Goal: Task Accomplishment & Management: Use online tool/utility

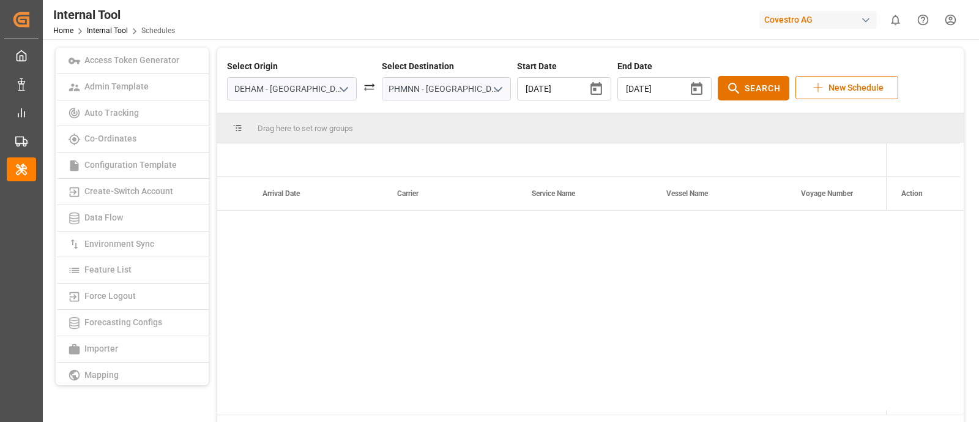
click at [442, 87] on input "PHMNN - [GEOGRAPHIC_DATA] [GEOGRAPHIC_DATA]" at bounding box center [447, 88] width 130 height 23
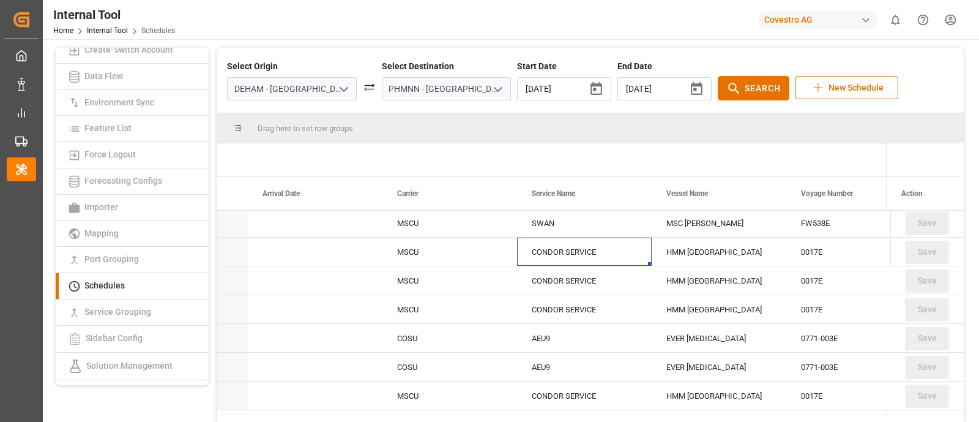
click at [442, 87] on input "PHMNN - [GEOGRAPHIC_DATA] [GEOGRAPHIC_DATA]" at bounding box center [447, 88] width 130 height 23
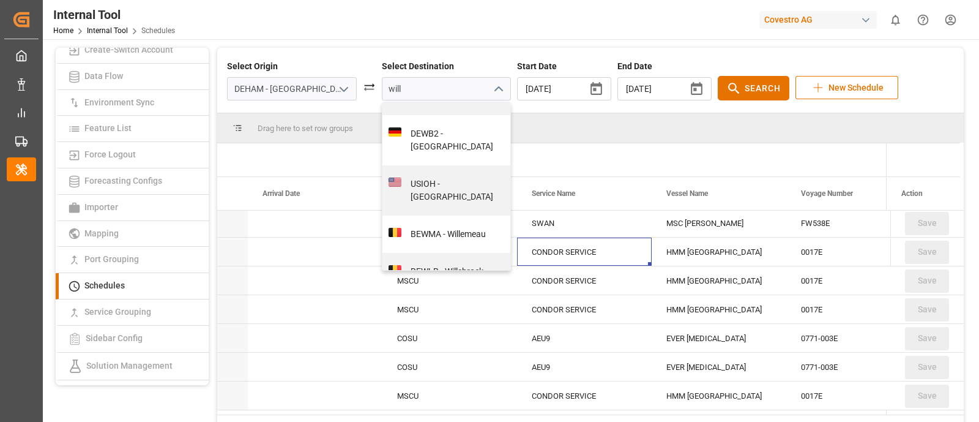
scroll to position [729, 0]
type input "will"
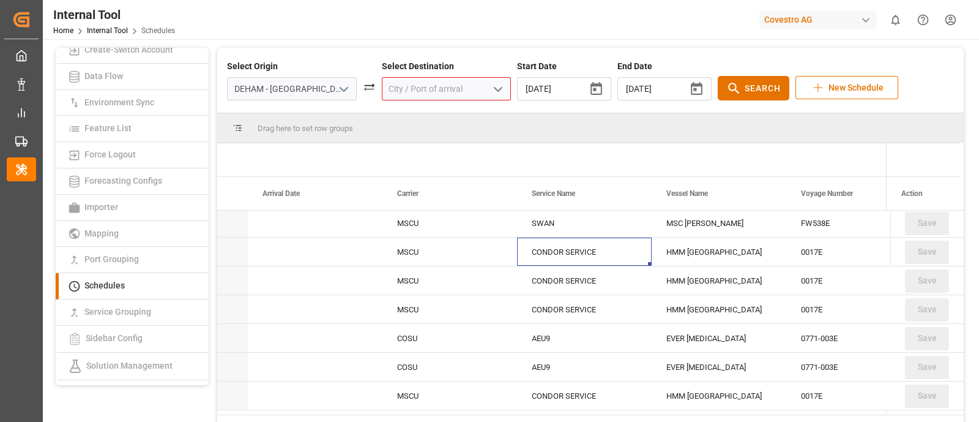
click at [444, 84] on input at bounding box center [447, 88] width 130 height 23
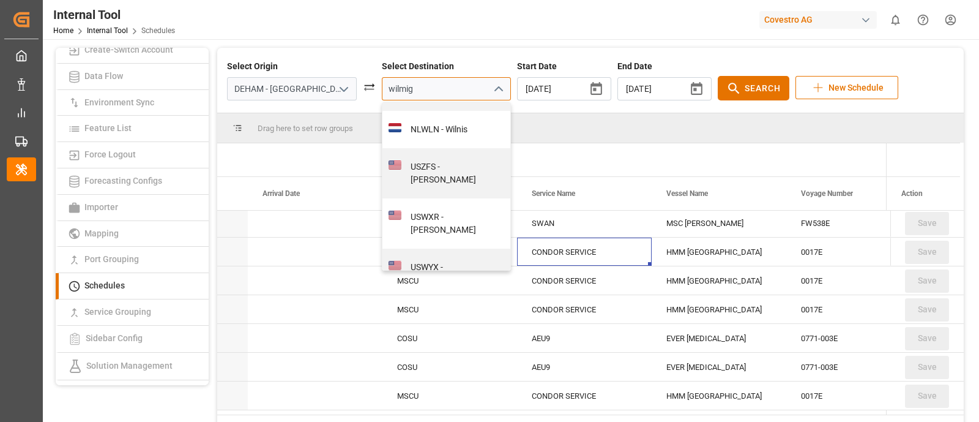
scroll to position [0, 0]
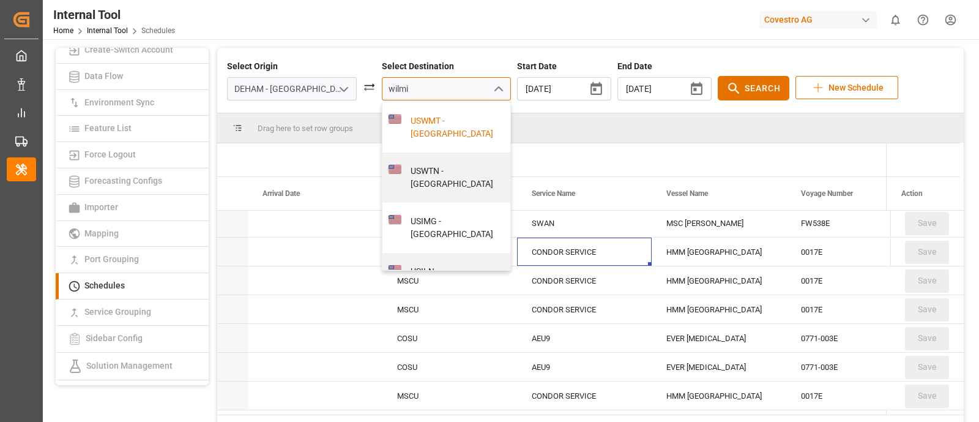
type input "wilmi"
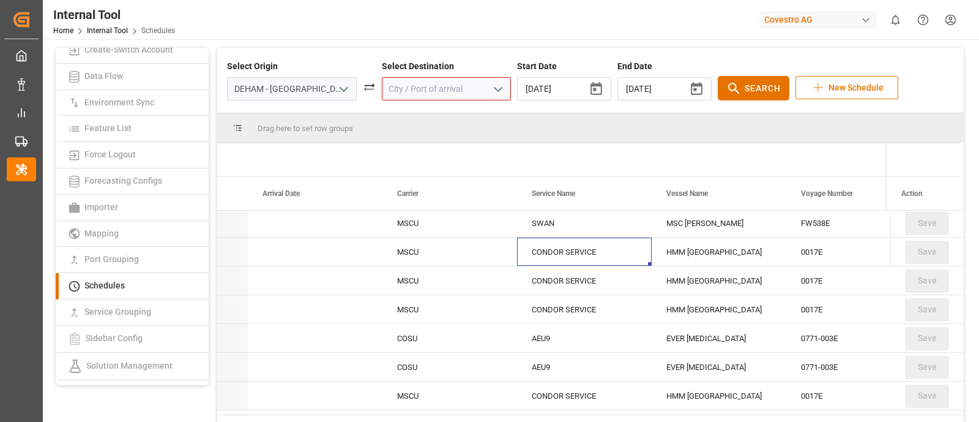
click at [392, 90] on input at bounding box center [447, 88] width 130 height 23
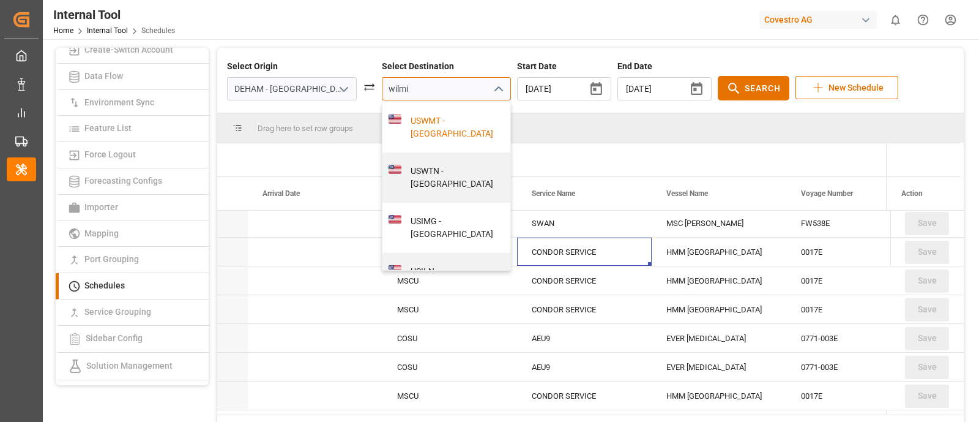
type input "wilmi"
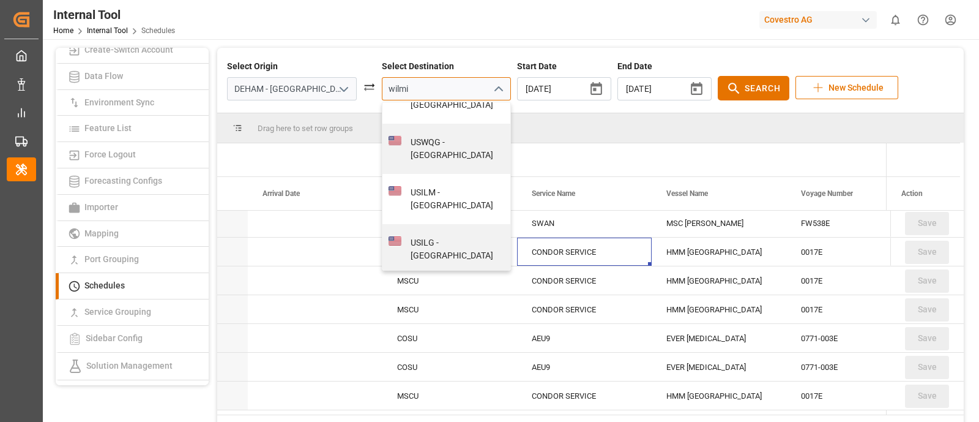
scroll to position [333, 0]
click at [433, 182] on div "USILM - [GEOGRAPHIC_DATA]" at bounding box center [452, 195] width 103 height 26
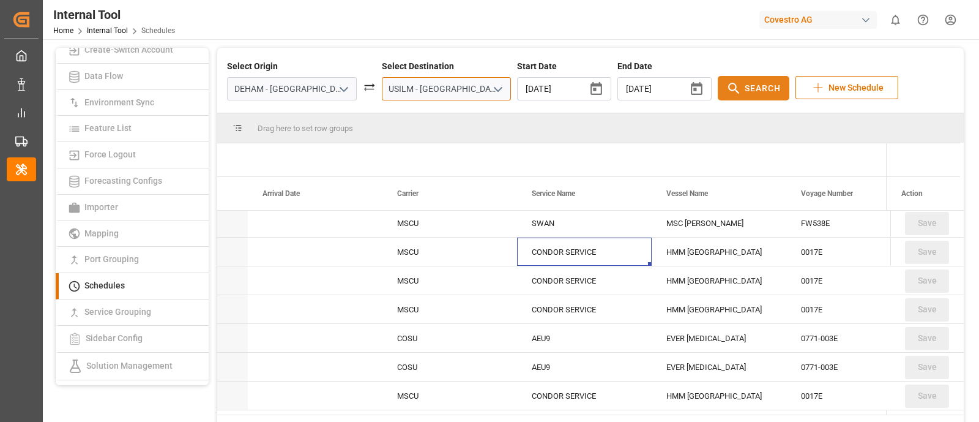
type input "USILM - [GEOGRAPHIC_DATA]"
click at [726, 91] on icon at bounding box center [733, 88] width 15 height 15
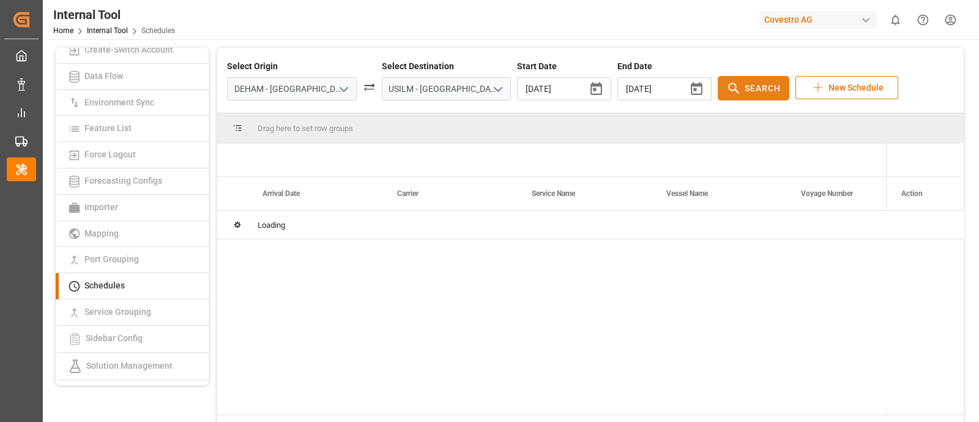
scroll to position [0, 0]
click at [305, 88] on input "DEHAM - [GEOGRAPHIC_DATA]" at bounding box center [292, 88] width 130 height 23
click at [306, 91] on input "DEHAM - [GEOGRAPHIC_DATA]" at bounding box center [292, 88] width 130 height 23
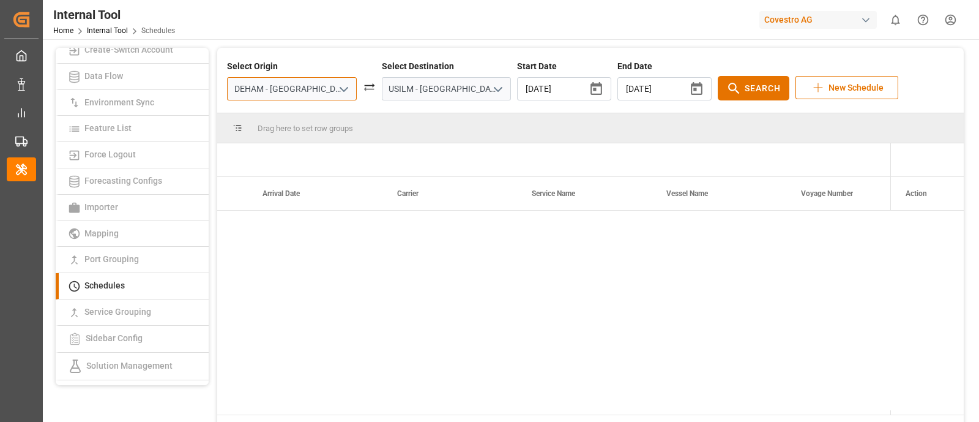
click at [306, 91] on input "DEHAM - [GEOGRAPHIC_DATA]" at bounding box center [292, 88] width 130 height 23
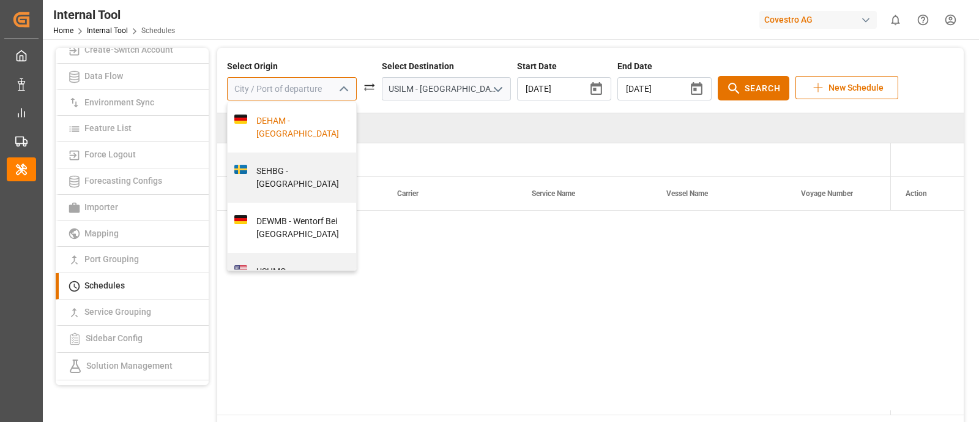
click at [299, 140] on div "DEHAM - [GEOGRAPHIC_DATA]" at bounding box center [292, 127] width 128 height 50
type input "DEHAM - [GEOGRAPHIC_DATA]"
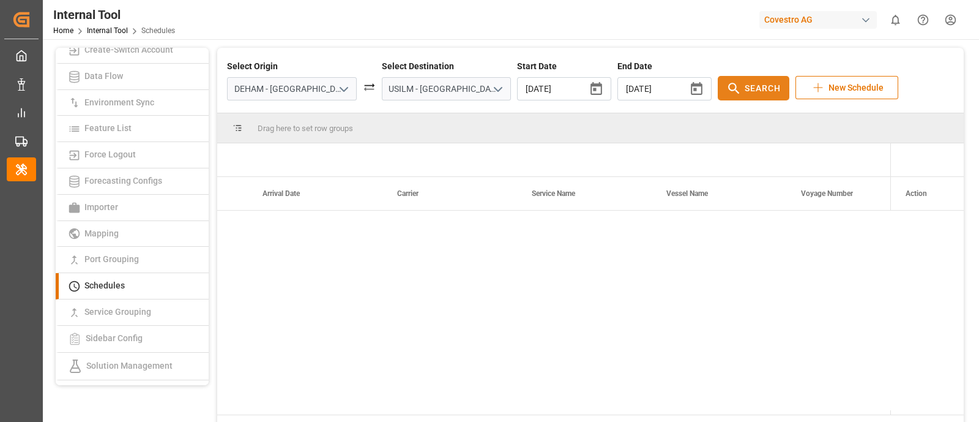
click at [726, 84] on icon at bounding box center [733, 88] width 15 height 15
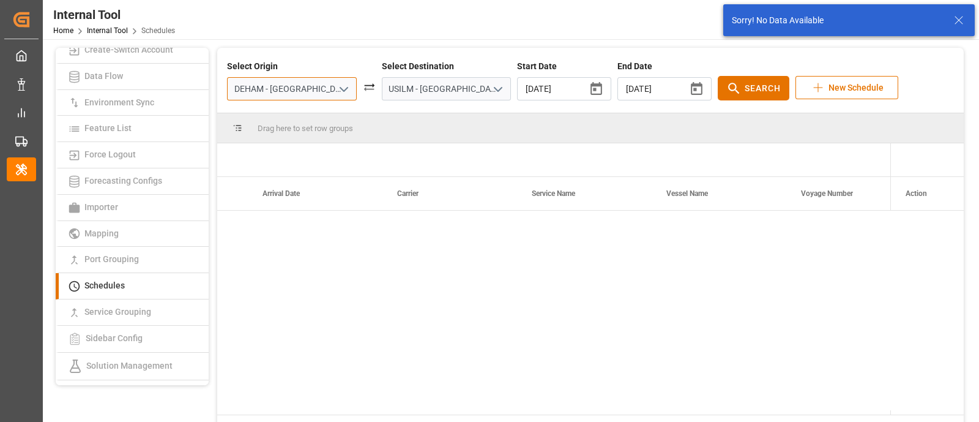
click at [309, 84] on input "DEHAM - [GEOGRAPHIC_DATA]" at bounding box center [292, 88] width 130 height 23
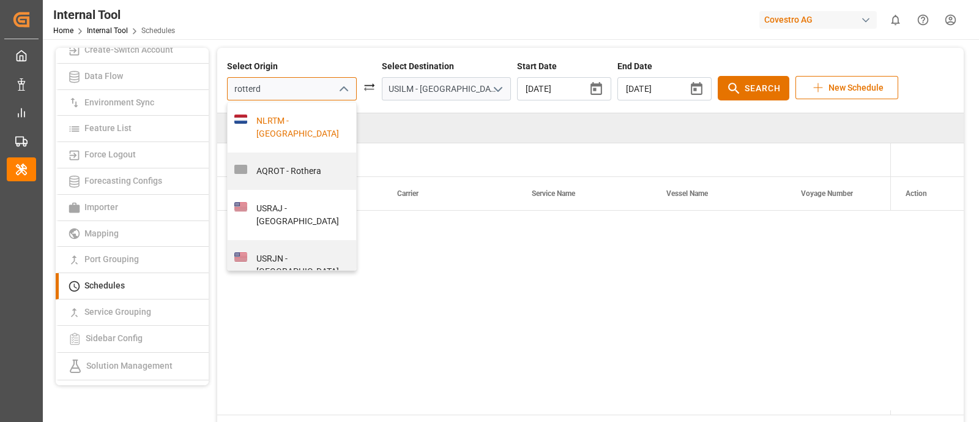
click at [277, 119] on div "NLRTM - [GEOGRAPHIC_DATA]" at bounding box center [298, 127] width 103 height 26
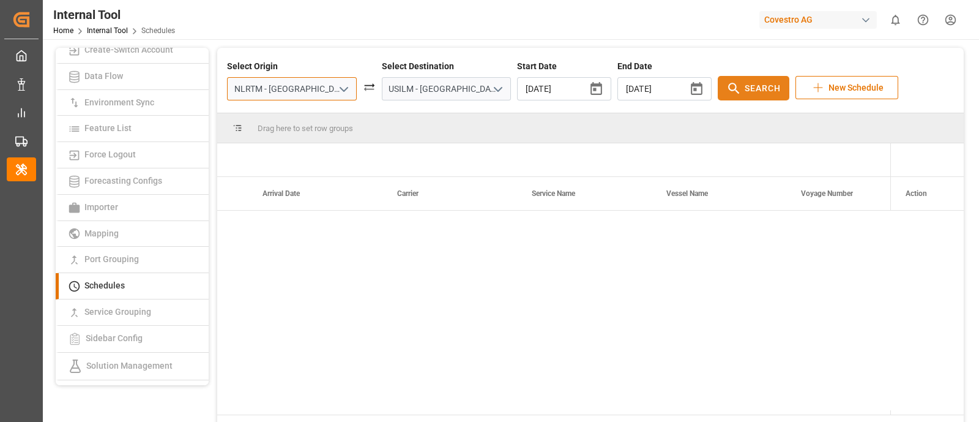
type input "NLRTM - [GEOGRAPHIC_DATA]"
click at [745, 87] on span "Search" at bounding box center [763, 88] width 36 height 13
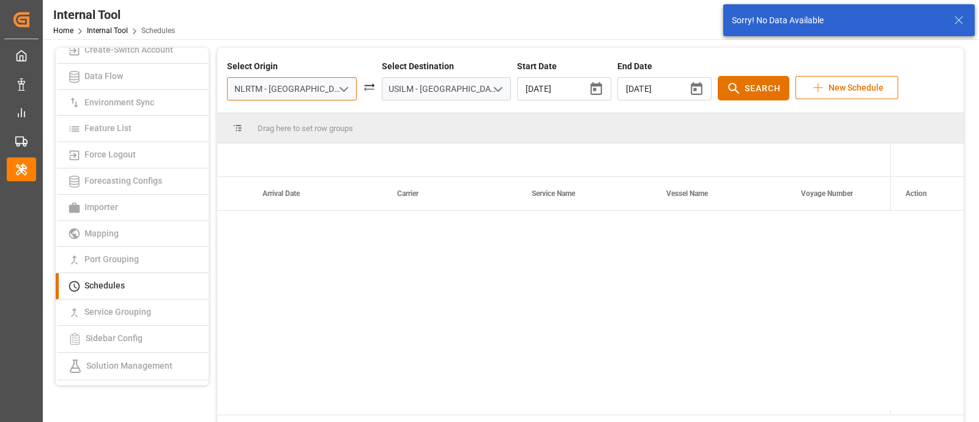
click at [307, 89] on input "NLRTM - [GEOGRAPHIC_DATA]" at bounding box center [292, 88] width 130 height 23
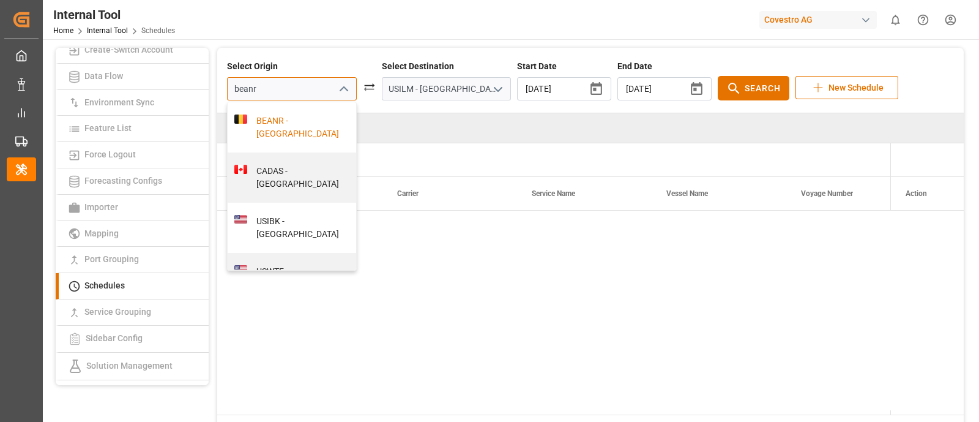
click at [263, 130] on div "BEANR - [GEOGRAPHIC_DATA]" at bounding box center [298, 127] width 103 height 26
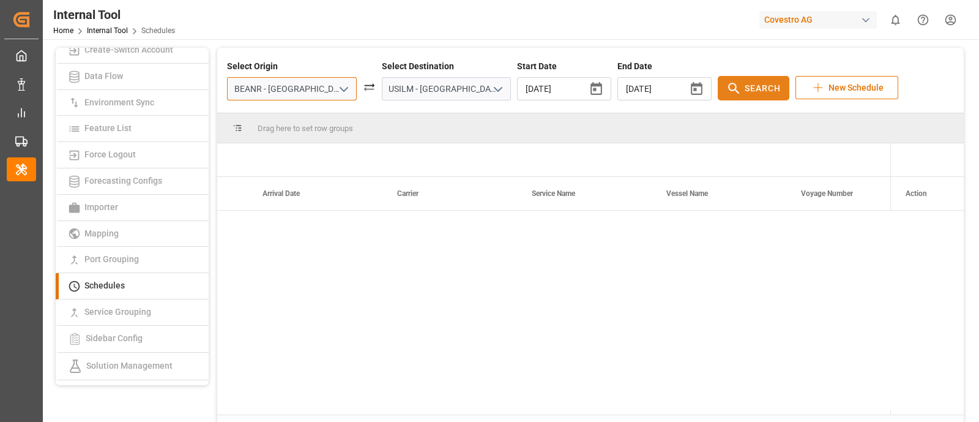
type input "BEANR - [GEOGRAPHIC_DATA]"
click at [745, 88] on span "Search" at bounding box center [763, 88] width 36 height 13
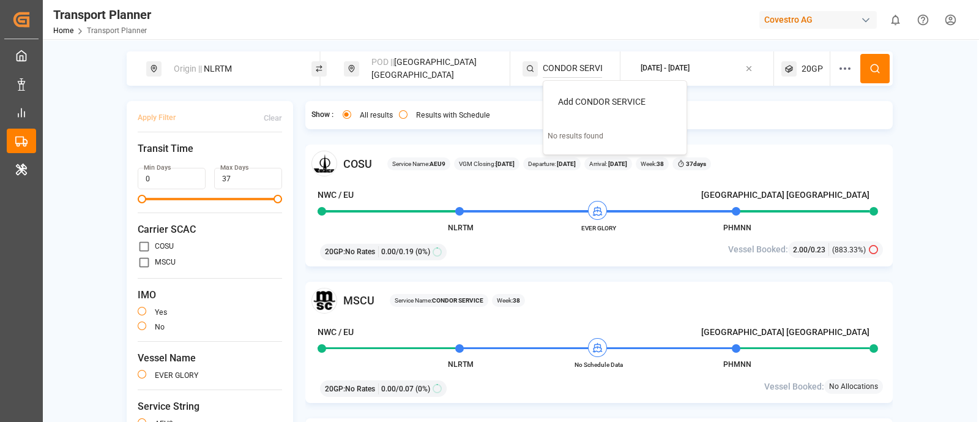
scroll to position [54, 0]
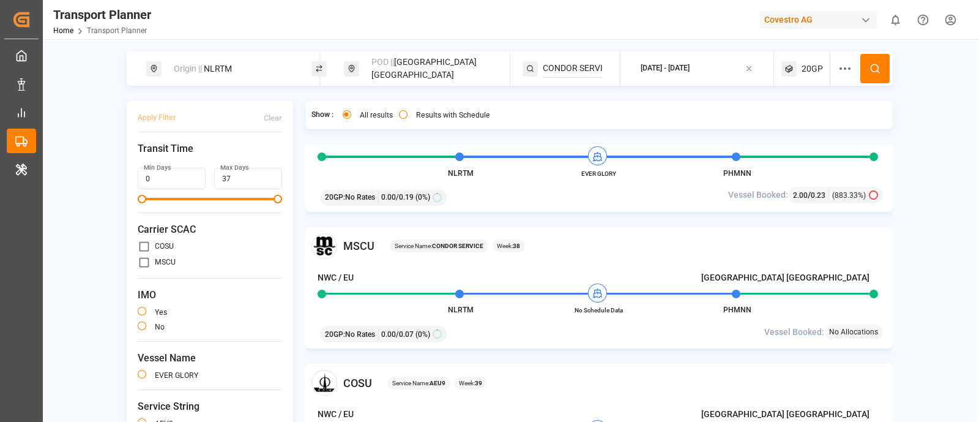
click at [284, 69] on div "Origin || NLRTM" at bounding box center [232, 69] width 132 height 23
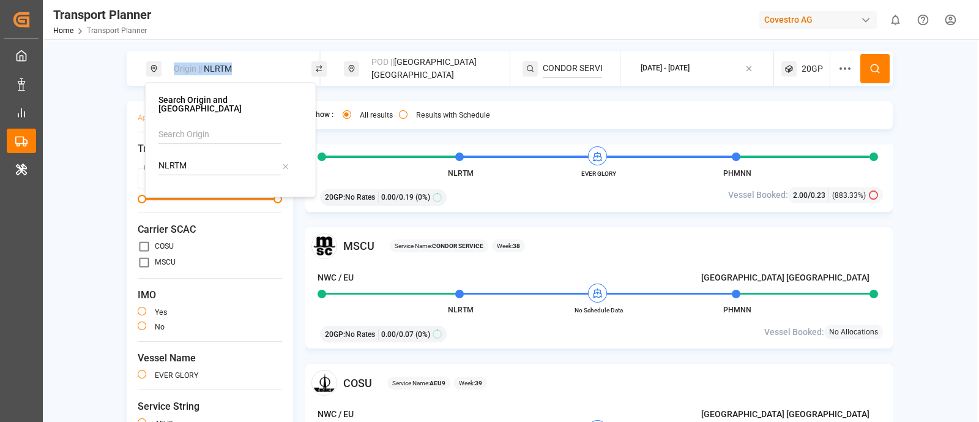
click at [284, 69] on div "Origin || NLRTM" at bounding box center [232, 69] width 132 height 23
click at [284, 162] on icon at bounding box center [285, 166] width 9 height 9
click at [240, 125] on input at bounding box center [219, 134] width 123 height 18
click at [211, 162] on div "NWC / EU" at bounding box center [233, 168] width 119 height 13
type input "NWC / EU"
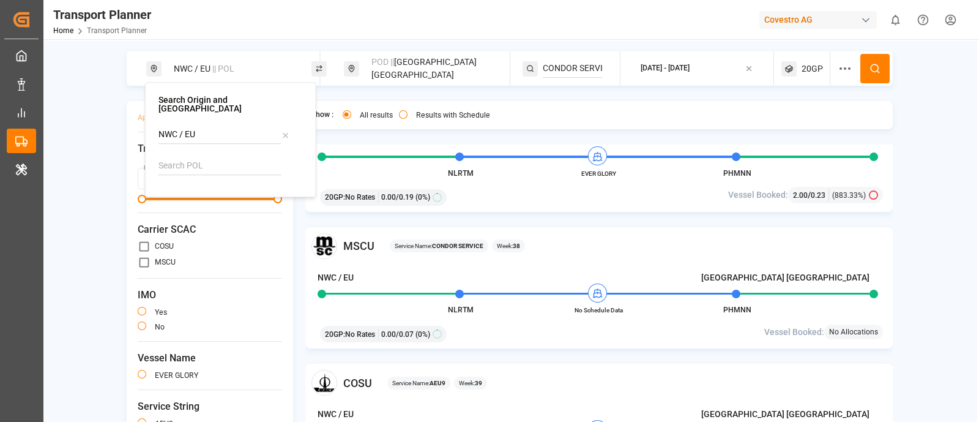
click at [424, 73] on div "POD || Manila North Harbour" at bounding box center [430, 68] width 132 height 35
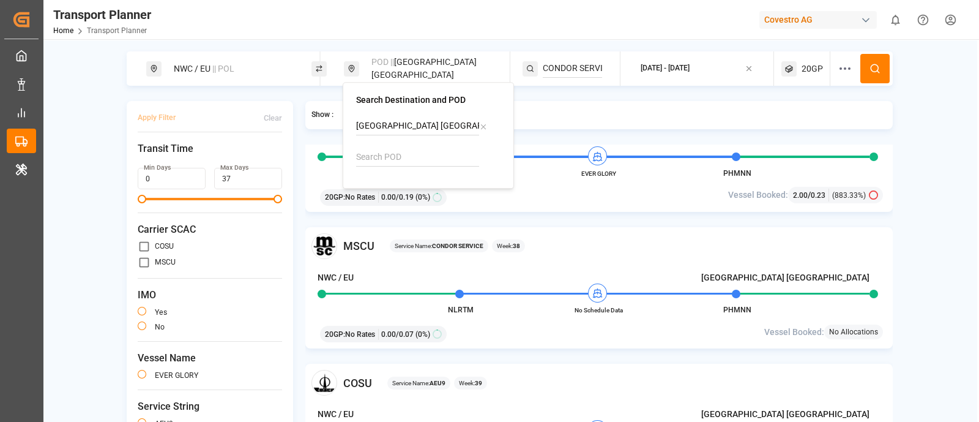
click at [424, 73] on div "POD || Manila North Harbour" at bounding box center [430, 68] width 132 height 35
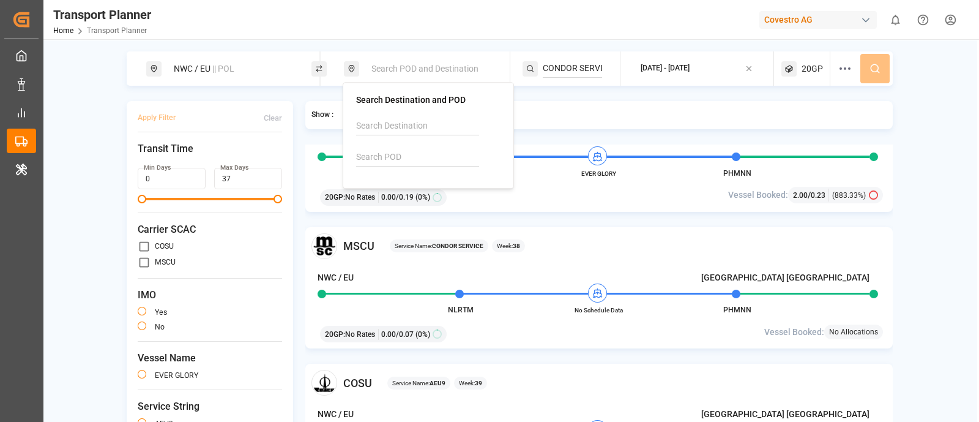
click at [431, 159] on input at bounding box center [417, 157] width 123 height 18
click at [400, 207] on div "Wilmington" at bounding box center [392, 203] width 43 height 13
type input "USILM"
click at [592, 68] on input "CONDOR SERVICE" at bounding box center [572, 68] width 59 height 18
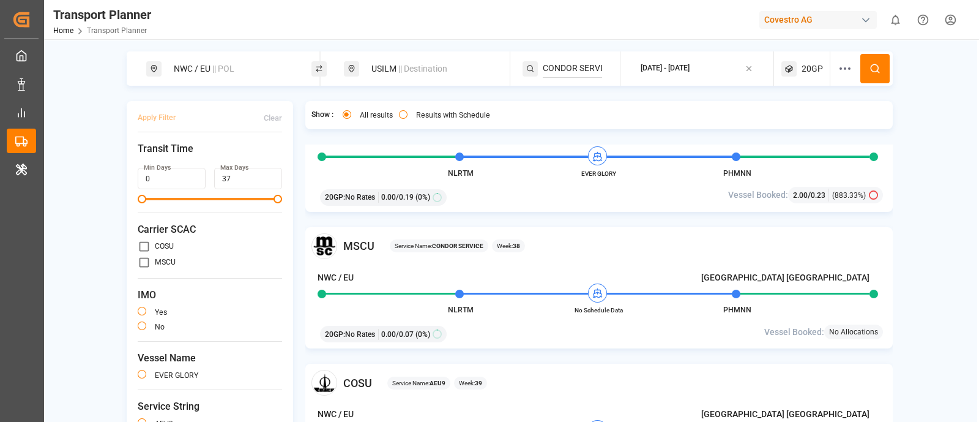
click at [592, 68] on input "CONDOR SERVICE" at bounding box center [572, 68] width 59 height 18
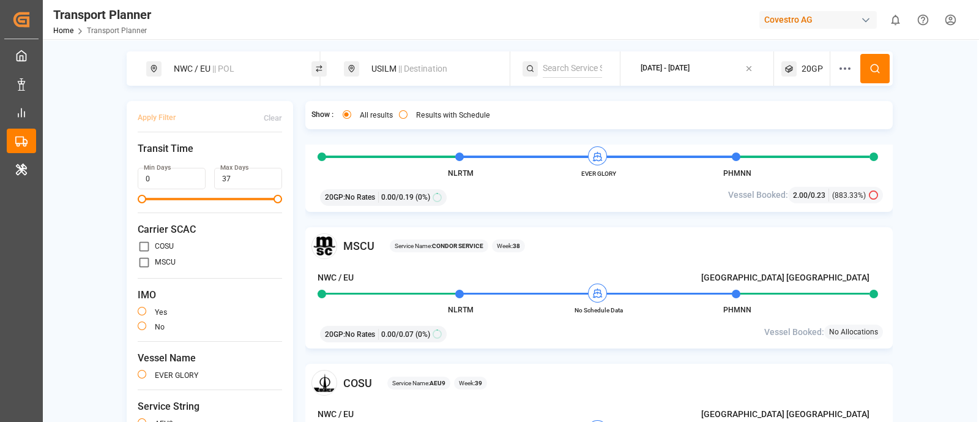
click at [877, 72] on icon at bounding box center [878, 71] width 2 height 2
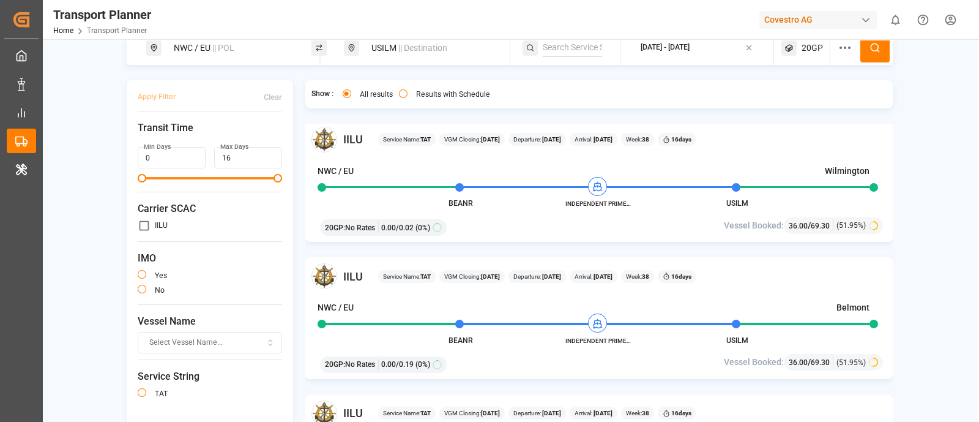
scroll to position [140, 0]
